Goal: Task Accomplishment & Management: Manage account settings

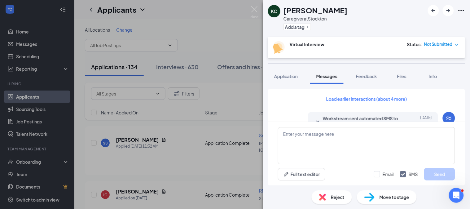
scroll to position [466, 0]
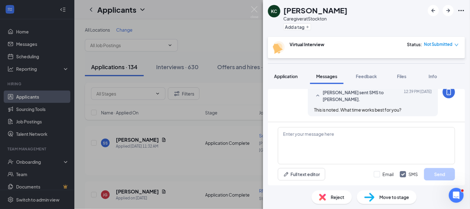
click at [299, 79] on button "Application" at bounding box center [286, 75] width 36 height 15
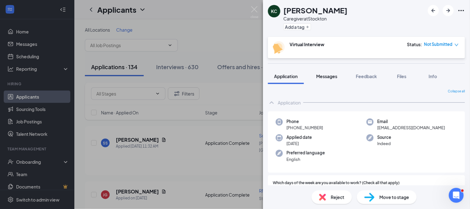
click at [327, 76] on span "Messages" at bounding box center [326, 76] width 21 height 6
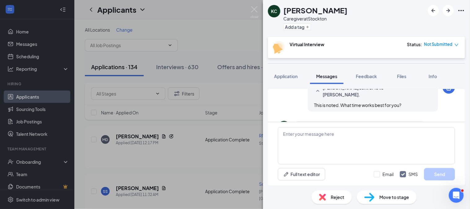
scroll to position [365, 0]
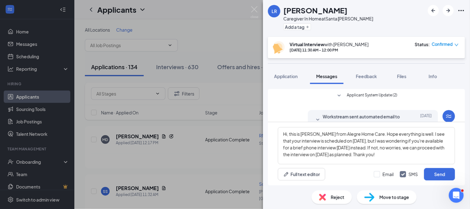
scroll to position [148, 0]
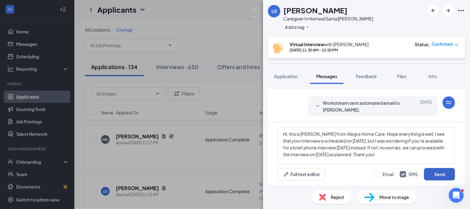
click at [432, 173] on button "Send" at bounding box center [439, 174] width 31 height 12
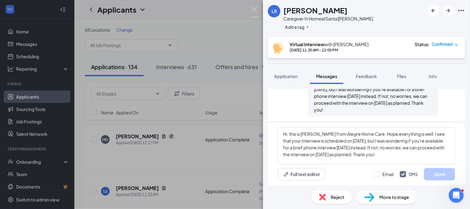
scroll to position [193, 0]
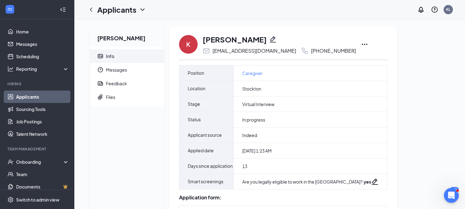
click at [361, 43] on icon "Ellipses" at bounding box center [364, 44] width 7 height 7
click at [361, 42] on icon "Ellipses" at bounding box center [364, 44] width 7 height 7
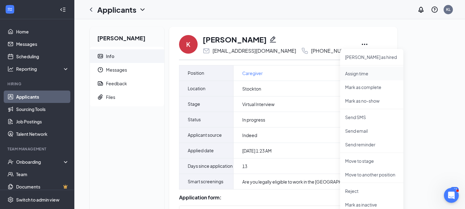
click at [349, 76] on p "Assign time" at bounding box center [371, 73] width 53 height 6
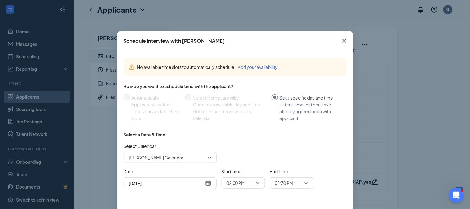
click at [205, 180] on div "Aug 26, 2025" at bounding box center [170, 183] width 82 height 7
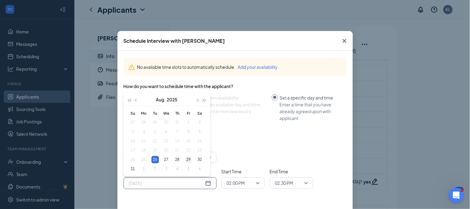
type input "Aug 29, 2025"
click at [187, 160] on div "29" at bounding box center [188, 159] width 7 height 7
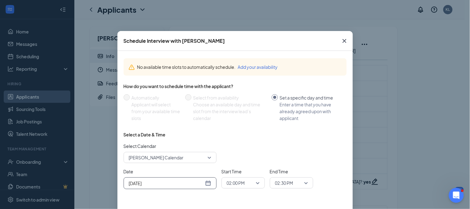
click at [250, 185] on span "02:00 PM" at bounding box center [240, 182] width 27 height 9
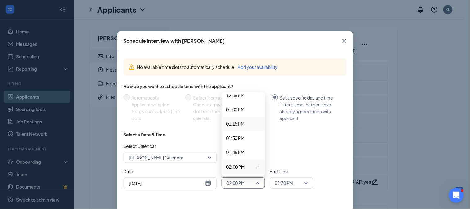
scroll to position [664, 0]
click at [228, 123] on span "12:00 PM" at bounding box center [235, 121] width 18 height 7
click at [278, 183] on span "02:30 PM" at bounding box center [284, 182] width 18 height 9
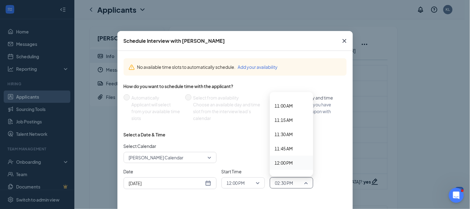
scroll to position [692, 0]
click at [280, 122] on span "12:30 PM" at bounding box center [284, 121] width 18 height 7
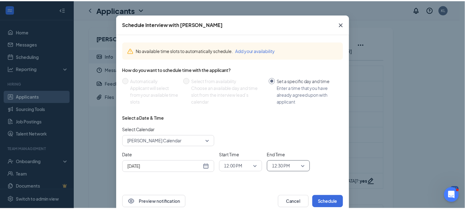
scroll to position [30, 0]
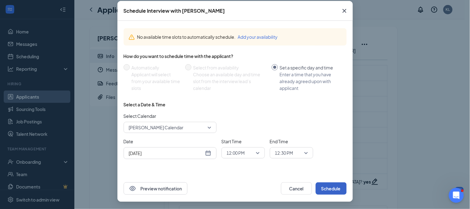
click at [342, 191] on button "Schedule" at bounding box center [331, 188] width 31 height 12
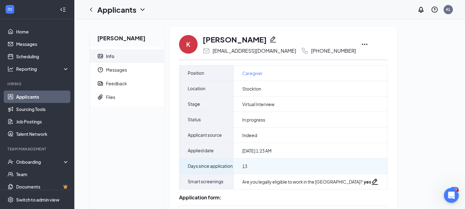
click at [314, 173] on div "13" at bounding box center [311, 165] width 154 height 15
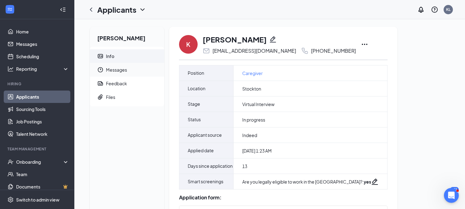
click at [126, 67] on span "Messages" at bounding box center [132, 70] width 53 height 14
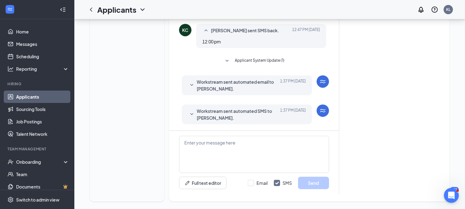
scroll to position [324, 0]
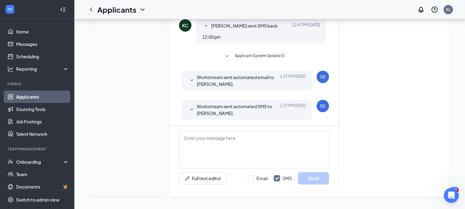
click at [238, 111] on span "Workstream sent automated SMS to kayleigh Colley." at bounding box center [237, 110] width 81 height 14
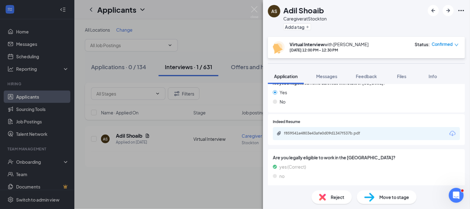
scroll to position [218, 0]
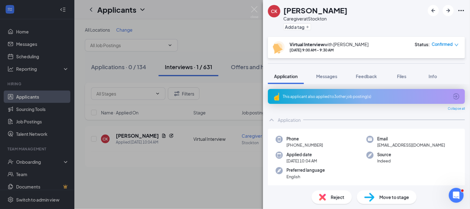
scroll to position [325, 0]
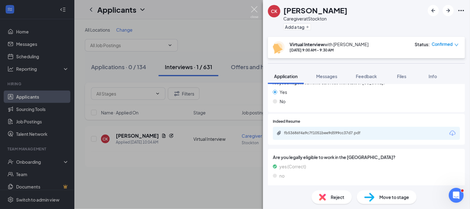
click at [256, 7] on img at bounding box center [255, 12] width 8 height 12
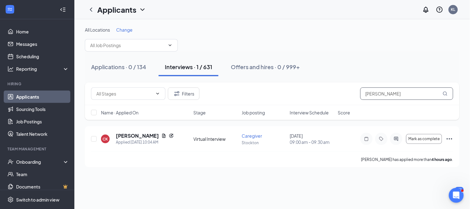
drag, startPoint x: 418, startPoint y: 95, endPoint x: 349, endPoint y: 88, distance: 69.2
click at [349, 88] on div "Filters Chokita Kafalava" at bounding box center [272, 93] width 362 height 12
paste input "LATOYA STEVENS"
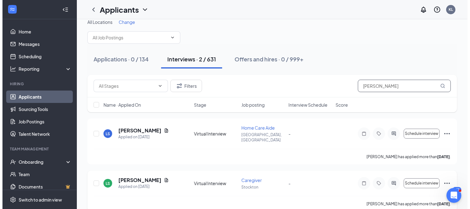
scroll to position [12, 0]
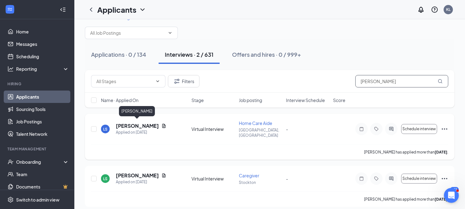
type input "LATOYA STEVENS"
click at [152, 123] on h5 "LATOYA STEVENS" at bounding box center [137, 125] width 43 height 7
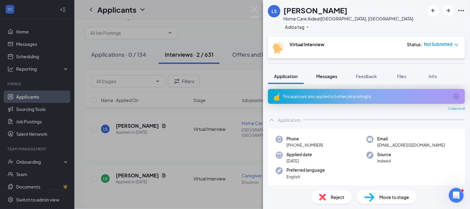
click at [329, 78] on span "Messages" at bounding box center [326, 76] width 21 height 6
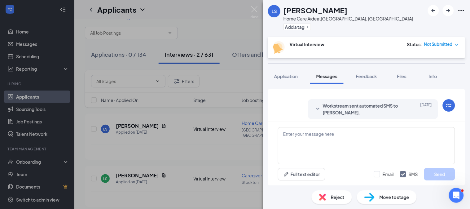
scroll to position [112, 0]
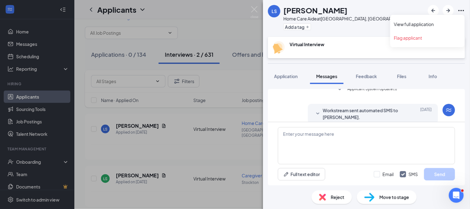
click at [461, 12] on icon "Ellipses" at bounding box center [461, 10] width 7 height 7
click at [441, 22] on link "View full application" at bounding box center [427, 24] width 67 height 6
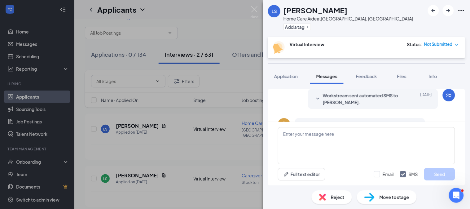
scroll to position [140, 0]
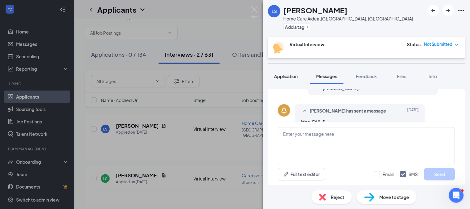
click at [293, 80] on button "Application" at bounding box center [286, 75] width 36 height 15
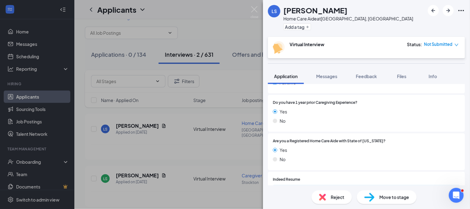
scroll to position [327, 0]
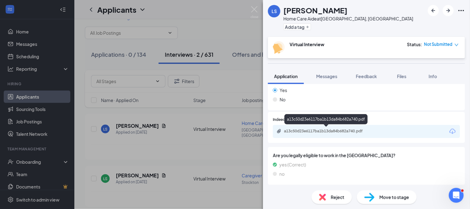
click at [329, 130] on div "a13c50d23e6117ba1b13da84b682a740.pdf" at bounding box center [327, 131] width 87 height 5
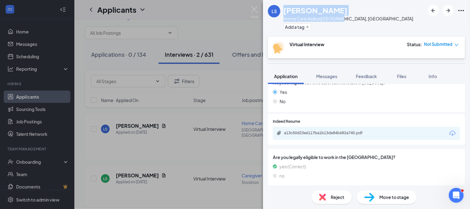
drag, startPoint x: 318, startPoint y: 19, endPoint x: 285, endPoint y: 11, distance: 33.8
click at [285, 11] on div "LATOYA STEVENS Home Care Aide at Lodi, CA Add a tag" at bounding box center [348, 18] width 130 height 27
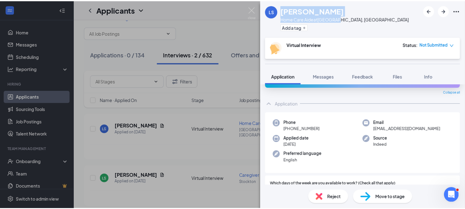
scroll to position [0, 0]
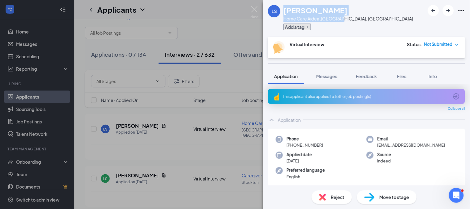
click at [286, 28] on button "Add a tag" at bounding box center [297, 27] width 28 height 7
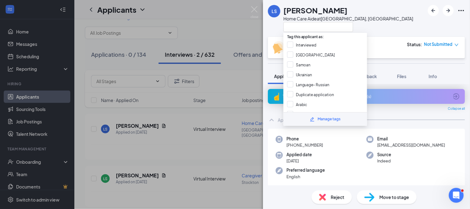
click at [380, 22] on div "LS LATOYA STEVENS Home Care Aide at Lodi, CA" at bounding box center [366, 18] width 207 height 37
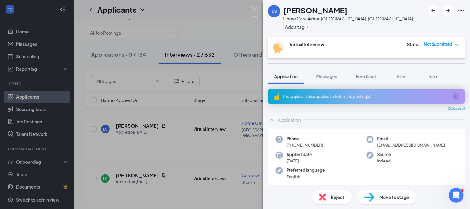
click at [149, 169] on div "LS LATOYA STEVENS Home Care Aide at Lodi, CA Add a tag Virtual Interview Status…" at bounding box center [235, 104] width 470 height 209
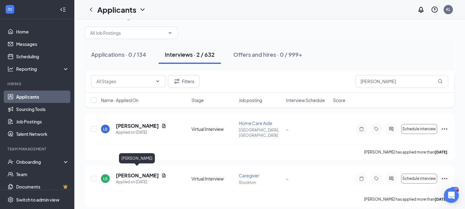
click at [149, 172] on h5 "[PERSON_NAME]" at bounding box center [137, 175] width 43 height 7
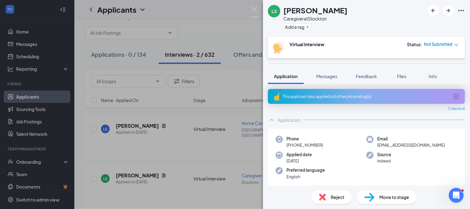
click at [145, 118] on div "LS LATOYA STEVENS Caregiver at Stockton Add a tag Virtual Interview Status : No…" at bounding box center [235, 104] width 470 height 209
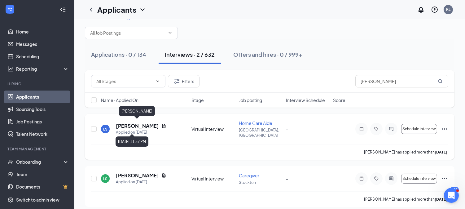
click at [145, 129] on div "Applied on Aug 23" at bounding box center [141, 132] width 50 height 6
click at [146, 125] on h5 "LATOYA STEVENS" at bounding box center [137, 125] width 43 height 7
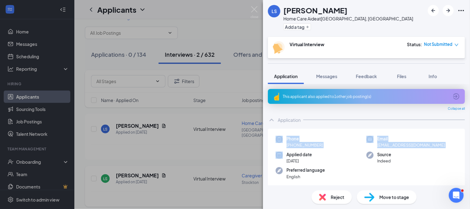
drag, startPoint x: 152, startPoint y: 149, endPoint x: 147, endPoint y: 174, distance: 25.3
click at [153, 155] on div "LS LATOYA STEVENS Home Care Aide at Lodi, CA Add a tag Virtual Interview Status…" at bounding box center [235, 104] width 470 height 209
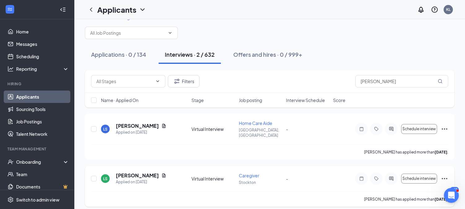
click at [147, 179] on div "Applied on Aug 12" at bounding box center [141, 182] width 50 height 6
click at [149, 172] on h5 "LATOYA STEVENS" at bounding box center [137, 175] width 43 height 7
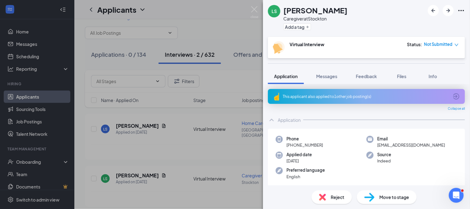
click at [143, 124] on div "LS LATOYA STEVENS Caregiver at Stockton Add a tag Virtual Interview Status : No…" at bounding box center [235, 104] width 470 height 209
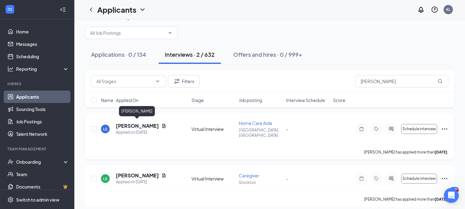
click at [128, 123] on h5 "LATOYA STEVENS" at bounding box center [137, 125] width 43 height 7
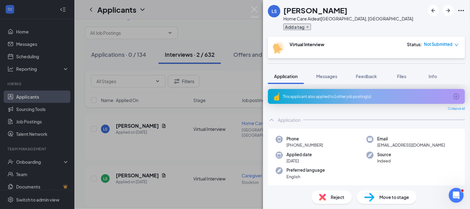
click at [298, 29] on button "Add a tag" at bounding box center [297, 27] width 28 height 7
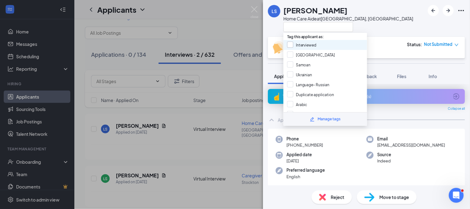
click at [299, 44] on input "Interviewed" at bounding box center [301, 45] width 29 height 7
checkbox input "true"
click at [143, 178] on div "LS LATOYA STEVENS Home Care Aide at Lodi, CA Virtual Interview Status : Not Sub…" at bounding box center [235, 104] width 470 height 209
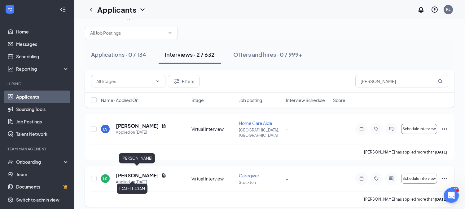
click at [143, 172] on h5 "LATOYA STEVENS" at bounding box center [137, 175] width 43 height 7
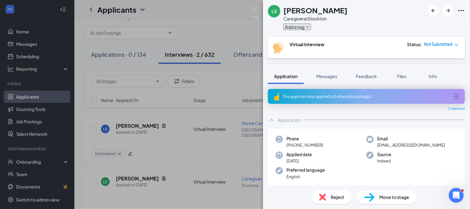
click at [305, 24] on button "Add a tag" at bounding box center [297, 27] width 28 height 7
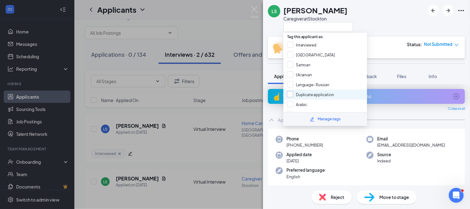
click at [323, 95] on input "Duplicate application" at bounding box center [310, 94] width 47 height 7
checkbox input "true"
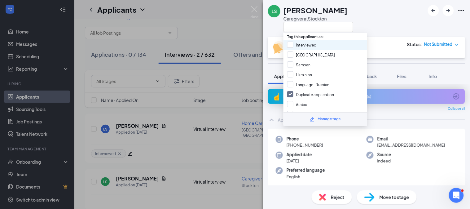
click at [337, 44] on div "Interviewed" at bounding box center [325, 45] width 84 height 10
checkbox input "true"
click at [370, 15] on div "LS LATOYA STEVENS Caregiver at Stockton" at bounding box center [366, 18] width 207 height 37
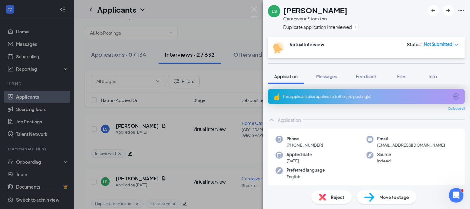
click at [259, 13] on div "LS LATOYA STEVENS Caregiver at Stockton Duplicate application Interviewed Virtu…" at bounding box center [235, 104] width 470 height 209
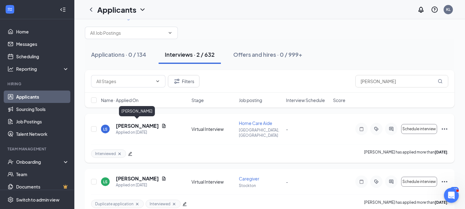
click at [141, 122] on h5 "LATOYA STEVENS" at bounding box center [137, 125] width 43 height 7
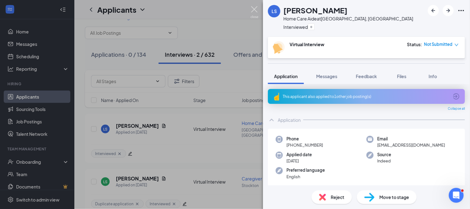
click at [251, 7] on img at bounding box center [255, 12] width 8 height 12
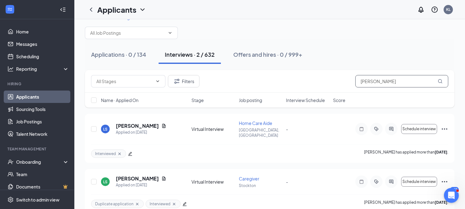
drag, startPoint x: 407, startPoint y: 82, endPoint x: 326, endPoint y: 87, distance: 81.0
click at [326, 87] on div "Filters LATOYA STEVENS" at bounding box center [269, 81] width 357 height 12
paste input "Barbara Gresso"
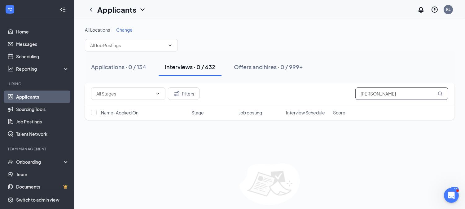
drag, startPoint x: 378, startPoint y: 94, endPoint x: 411, endPoint y: 92, distance: 32.9
click at [411, 92] on input "Barbara Gresso" at bounding box center [401, 93] width 93 height 12
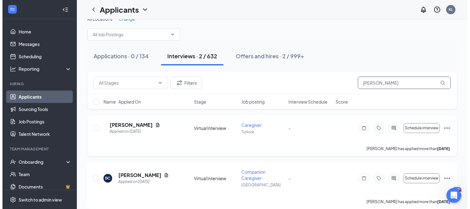
scroll to position [19, 0]
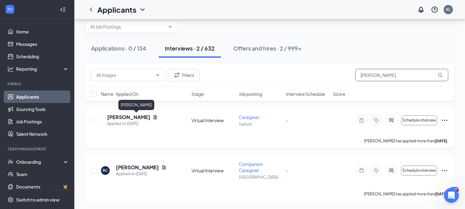
type input "Barbara"
click at [134, 117] on h5 "Barbara Bledsoe" at bounding box center [128, 117] width 43 height 7
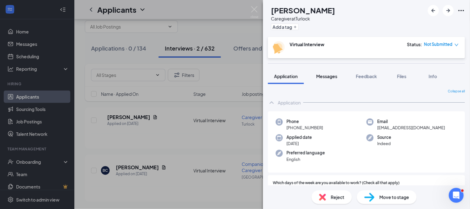
click at [322, 74] on span "Messages" at bounding box center [326, 76] width 21 height 6
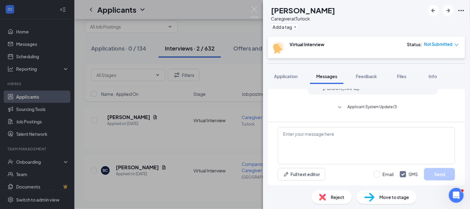
scroll to position [215, 0]
click at [356, 91] on span "Workstream sent automated SMS to Barbara Bledsoe." at bounding box center [363, 88] width 81 height 14
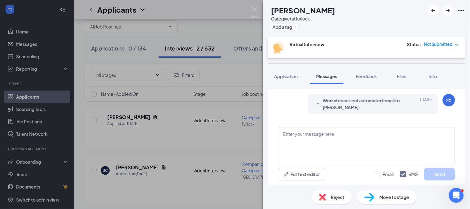
click at [387, 111] on span "Workstream sent automated email to Barbara Bledsoe." at bounding box center [363, 104] width 81 height 14
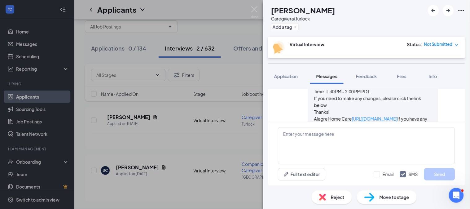
scroll to position [360, 0]
drag, startPoint x: 331, startPoint y: 21, endPoint x: 285, endPoint y: 12, distance: 47.3
click at [285, 12] on div "Barbara Bledsoe Caregiver at Turlock Add a tag" at bounding box center [303, 18] width 64 height 27
copy div "Barbara Bledsoe Caregiver at Turlock"
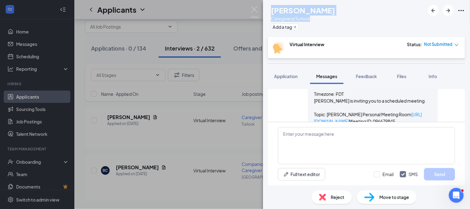
scroll to position [129, 0]
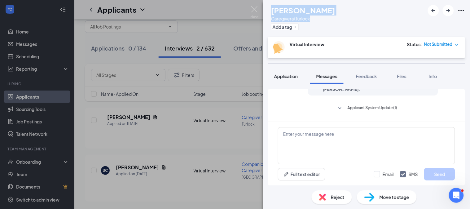
click at [282, 76] on span "Application" at bounding box center [286, 76] width 24 height 6
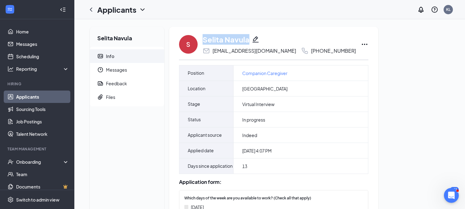
drag, startPoint x: 250, startPoint y: 39, endPoint x: 199, endPoint y: 43, distance: 51.3
click at [199, 43] on div "S Selita Navula selita996@gmail.com +1 (415) 613-6497" at bounding box center [273, 44] width 189 height 20
copy div "Selita Navula"
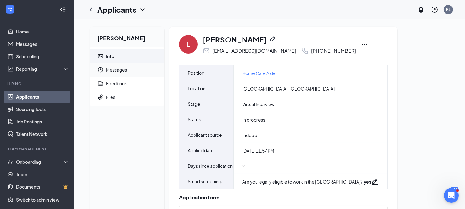
click at [129, 69] on span "Messages" at bounding box center [132, 70] width 53 height 14
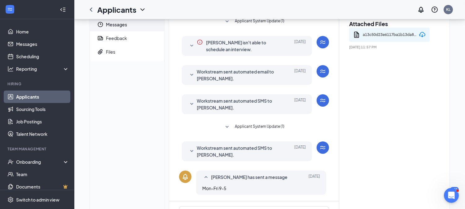
scroll to position [120, 0]
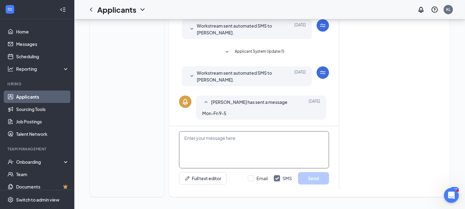
drag, startPoint x: 239, startPoint y: 171, endPoint x: 239, endPoint y: 162, distance: 8.7
click at [239, 170] on div "Full text editor Email SMS Send" at bounding box center [254, 157] width 170 height 63
click at [243, 155] on textarea at bounding box center [254, 149] width 150 height 37
click at [419, 100] on div "Attached Files a13c50d23e6117ba1b13da84b682a740.pdf [DATE] 11:57 PM" at bounding box center [389, 64] width 101 height 249
click at [194, 145] on textarea at bounding box center [254, 149] width 150 height 37
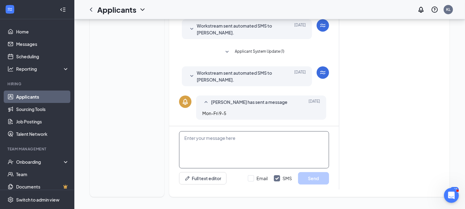
paste textarea "Hi ________, It was great speaking with you [DATE]! Please have your requiremen…"
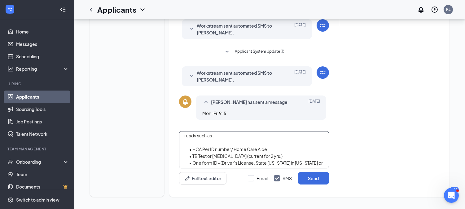
scroll to position [0, 0]
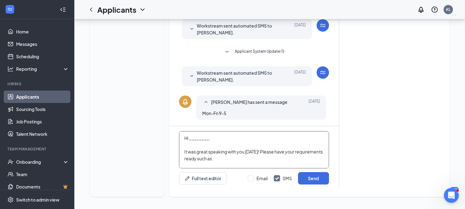
drag, startPoint x: 219, startPoint y: 133, endPoint x: 225, endPoint y: 133, distance: 5.9
click at [225, 133] on textarea "Hi ________, It was great speaking with you today! Please have your requirement…" at bounding box center [254, 149] width 150 height 37
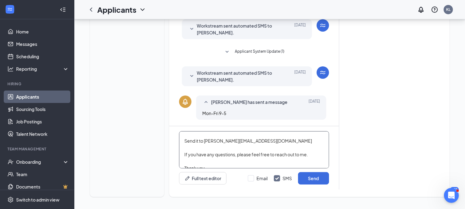
scroll to position [147, 0]
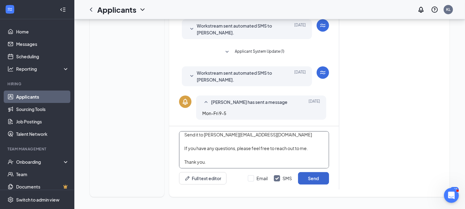
type textarea "Hi Latoya, It was great speaking with you today! Please have your requirements …"
click at [308, 175] on button "Send" at bounding box center [313, 178] width 31 height 12
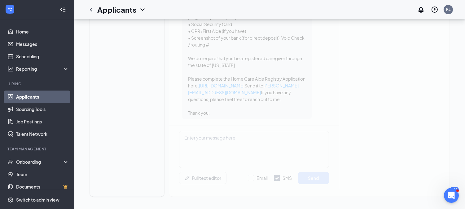
scroll to position [0, 0]
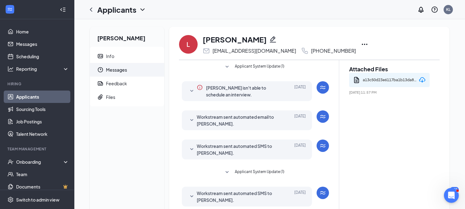
click at [270, 39] on icon "Pencil" at bounding box center [273, 39] width 6 height 6
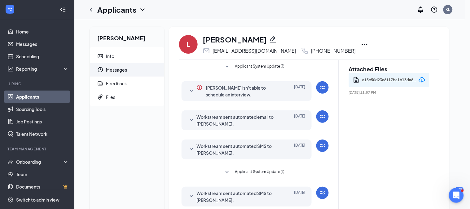
type input "(510) 434-4921"
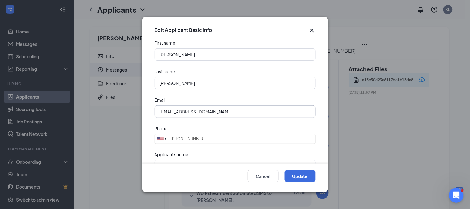
drag, startPoint x: 199, startPoint y: 111, endPoint x: 258, endPoint y: 106, distance: 59.9
click at [258, 106] on input "latoyastevens01@icloud.com" at bounding box center [235, 111] width 161 height 12
type input "latoyastevens01@gmail.com"
click at [300, 171] on button "Update" at bounding box center [300, 176] width 31 height 12
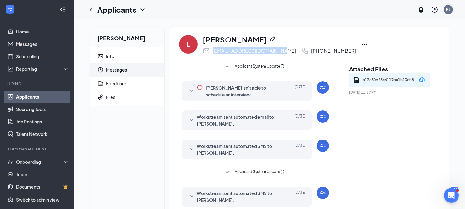
drag, startPoint x: 281, startPoint y: 53, endPoint x: 215, endPoint y: 61, distance: 66.8
copy div "latoyastevens01@gmail.com"
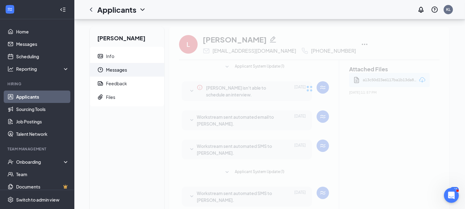
scroll to position [344, 0]
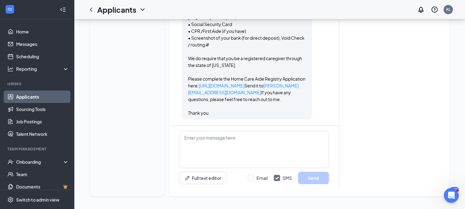
drag, startPoint x: 432, startPoint y: 98, endPoint x: 362, endPoint y: 117, distance: 71.6
click at [258, 147] on textarea at bounding box center [254, 149] width 150 height 37
paste textarea "HOW TO GET HCA and Livescan : Please register: Agency PIN Number: CFD8R4 1. Acc…"
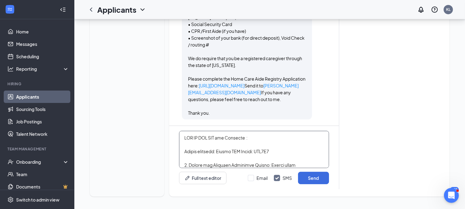
scroll to position [225, 0]
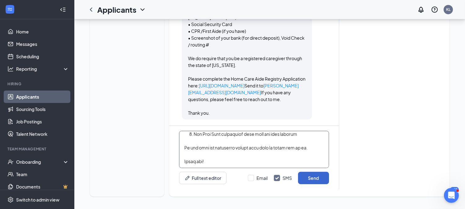
type textarea "HOW TO GET HCA and Livescan : Please register: Agency PIN Number: CFD8R4 1. Acc…"
click at [309, 174] on button "Send" at bounding box center [313, 178] width 31 height 12
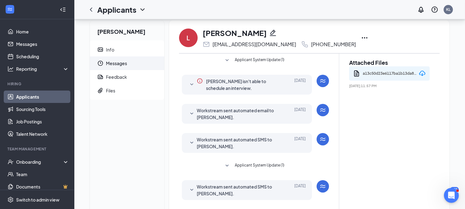
scroll to position [0, 0]
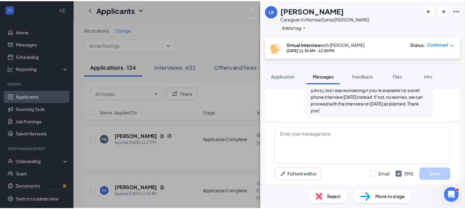
scroll to position [222, 0]
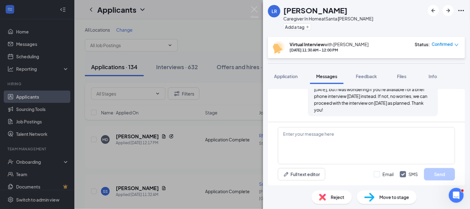
click at [259, 7] on div "LR Laisani Raitokala Caregiver In Home at [GEOGRAPHIC_DATA][PERSON_NAME] Add a …" at bounding box center [235, 104] width 470 height 209
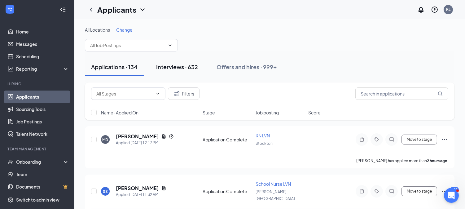
click at [174, 66] on div "Interviews · 632" at bounding box center [177, 67] width 42 height 8
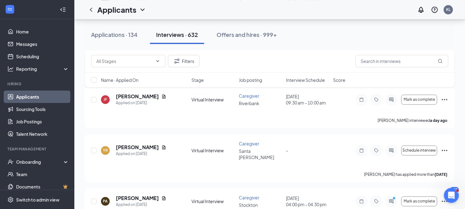
scroll to position [5647, 0]
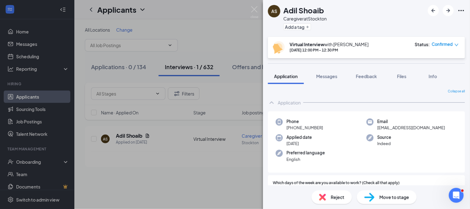
drag, startPoint x: 379, startPoint y: 124, endPoint x: 357, endPoint y: 24, distance: 102.9
click at [357, 24] on div "AS Adil Shoaib Caregiver at Stockton Add a tag" at bounding box center [366, 18] width 207 height 37
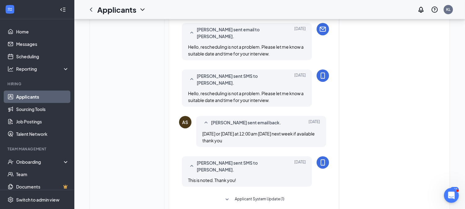
scroll to position [276, 0]
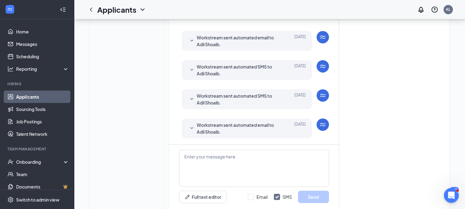
click at [263, 121] on span "Workstream sent automated email to Adil Shoaib." at bounding box center [237, 128] width 81 height 14
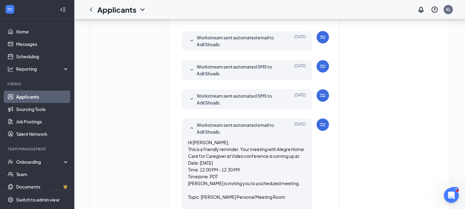
scroll to position [416, 0]
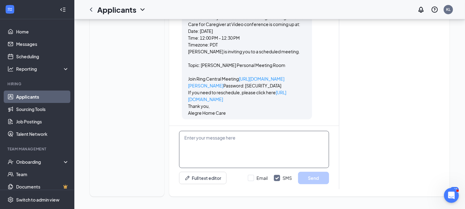
click at [257, 131] on textarea at bounding box center [254, 149] width 150 height 37
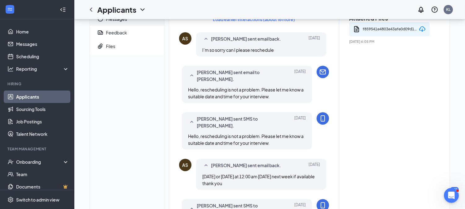
scroll to position [0, 0]
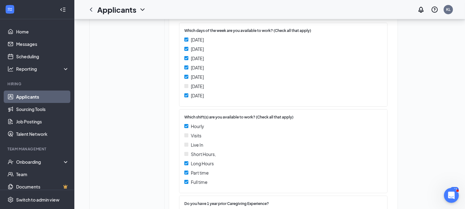
scroll to position [284, 0]
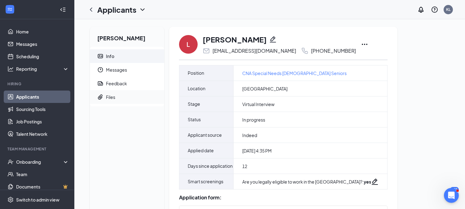
click at [144, 101] on span "Files" at bounding box center [132, 97] width 53 height 14
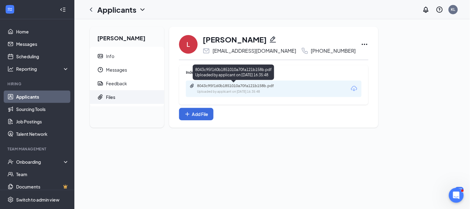
click at [248, 84] on div "8043c95f160b1851010a70fa121b158b.pdf" at bounding box center [240, 85] width 87 height 5
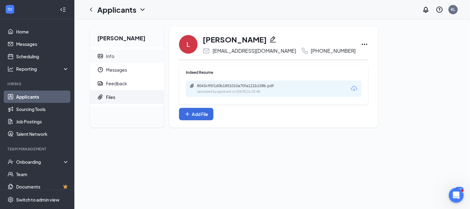
click at [150, 58] on span "Info" at bounding box center [132, 56] width 53 height 14
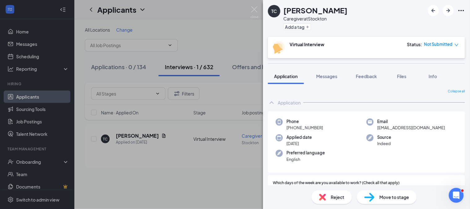
scroll to position [308, 0]
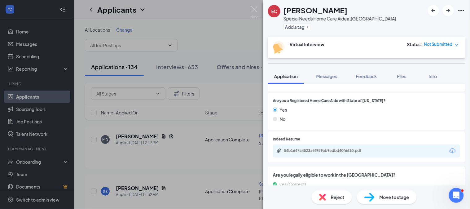
scroll to position [310, 0]
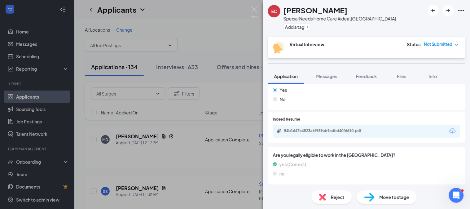
click at [331, 134] on div "54b1647a4523a6f959ab9adbd40f6610.pdf" at bounding box center [366, 131] width 187 height 13
click at [308, 128] on div "54b1647a4523a6f959ab9adbd40f6610.pdf" at bounding box center [327, 130] width 87 height 5
click at [327, 77] on span "Messages" at bounding box center [326, 76] width 21 height 6
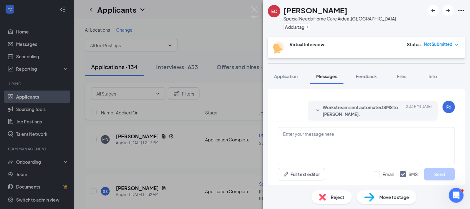
scroll to position [119, 0]
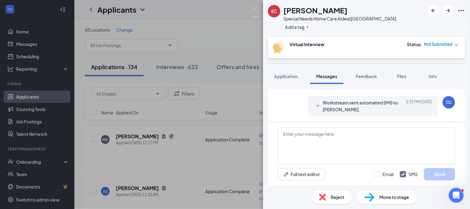
click at [373, 107] on span "Workstream sent automated SMS to EMILY CORDOBA." at bounding box center [363, 106] width 81 height 14
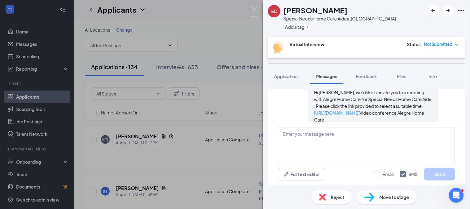
scroll to position [157, 0]
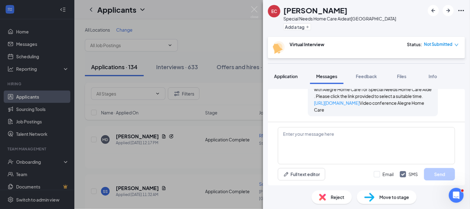
click at [292, 75] on span "Application" at bounding box center [286, 76] width 24 height 6
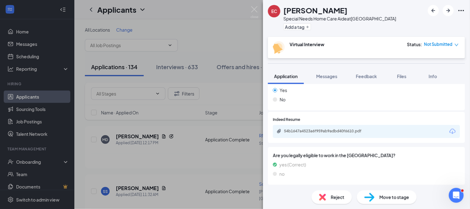
scroll to position [310, 0]
